Goal: Task Accomplishment & Management: Manage account settings

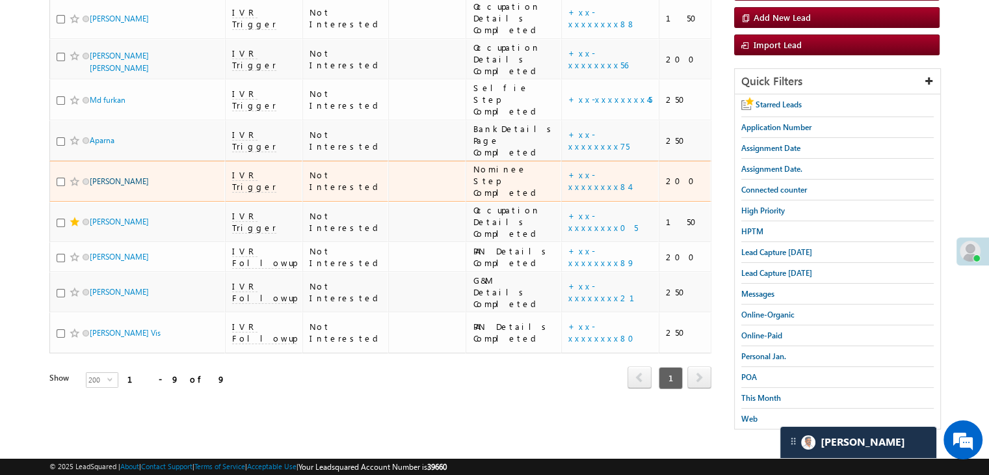
scroll to position [86, 0]
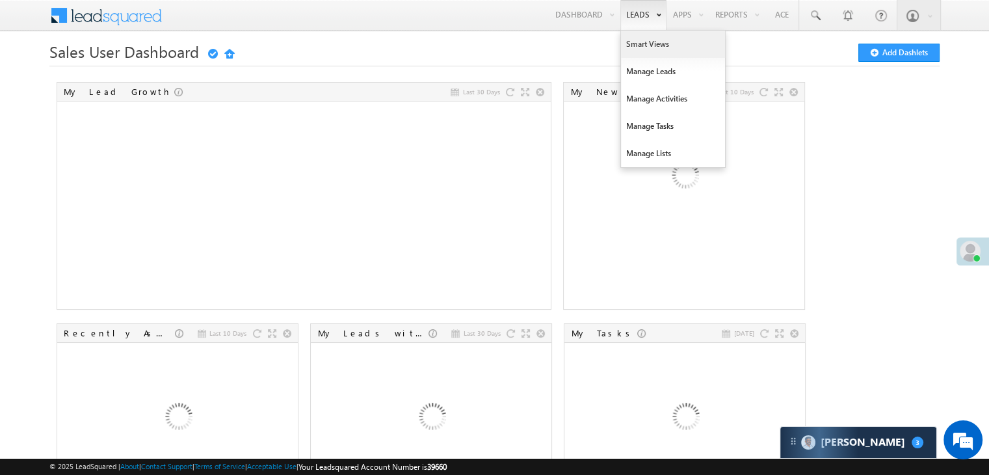
click at [639, 44] on link "Smart Views" at bounding box center [673, 44] width 104 height 27
click at [644, 49] on link "Smart Views" at bounding box center [673, 44] width 104 height 27
